Goal: Task Accomplishment & Management: Complete application form

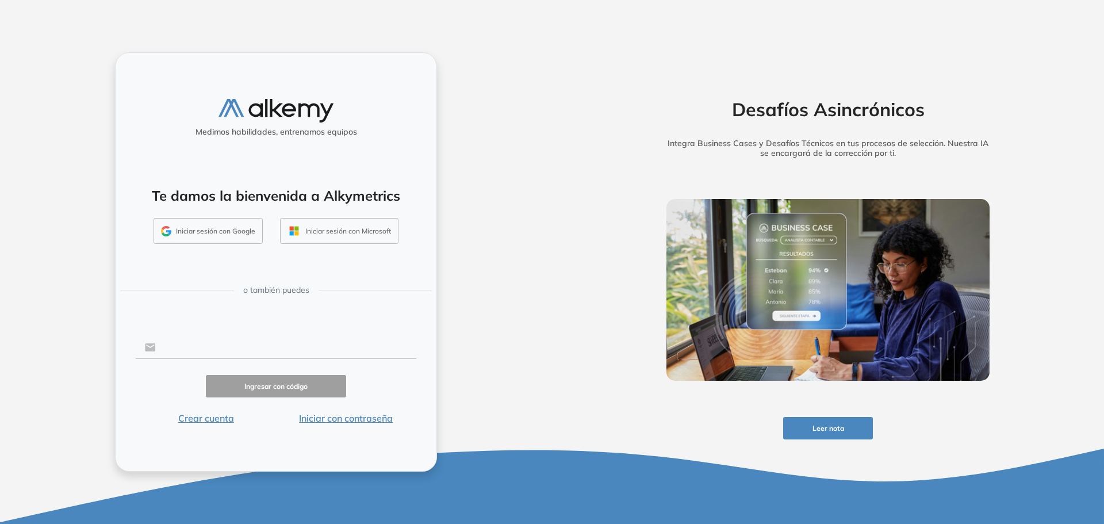
click at [260, 352] on input "text" at bounding box center [286, 348] width 261 height 22
type input "**********"
click at [275, 384] on button "Ingresar con código" at bounding box center [276, 386] width 140 height 22
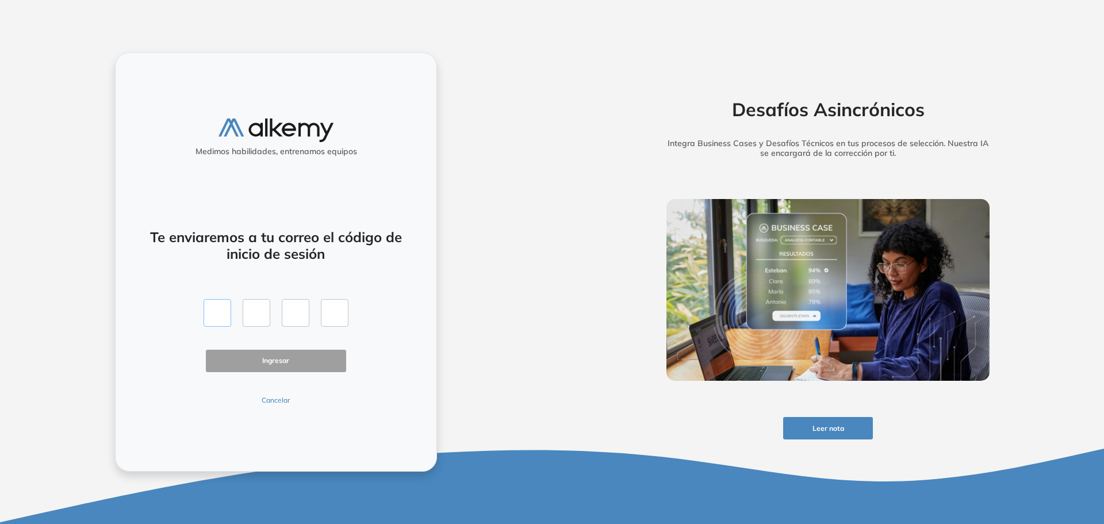
click at [220, 305] on input "text" at bounding box center [218, 313] width 28 height 28
type input "*"
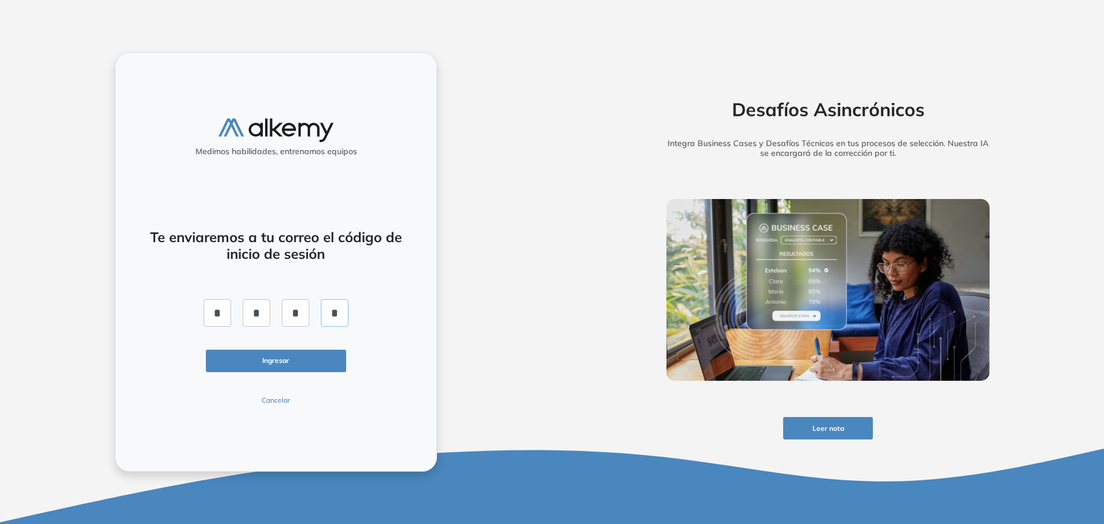
click button "Ingresar" at bounding box center [276, 361] width 140 height 22
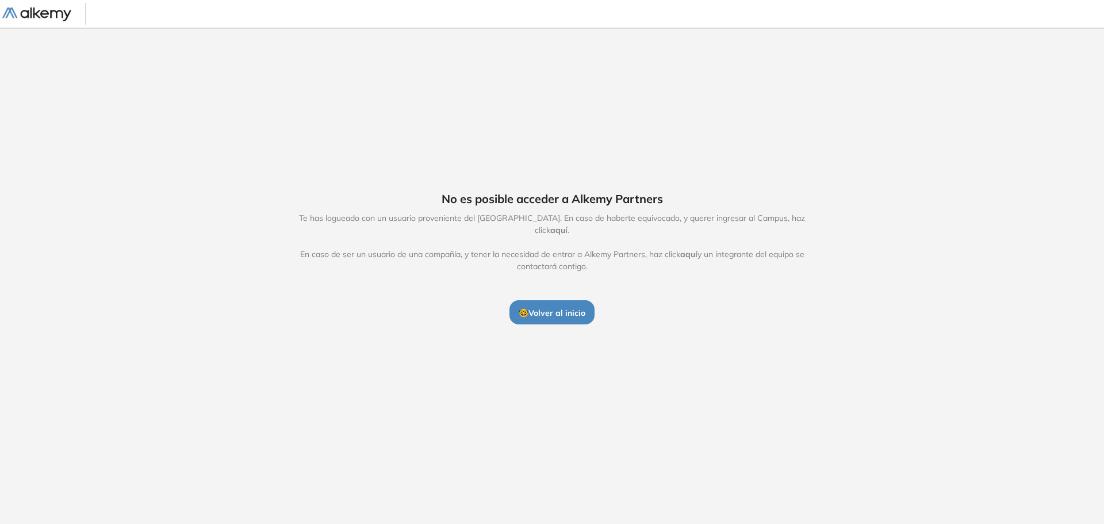
click at [568, 225] on span "aquí" at bounding box center [559, 230] width 17 height 10
